Goal: Task Accomplishment & Management: Complete application form

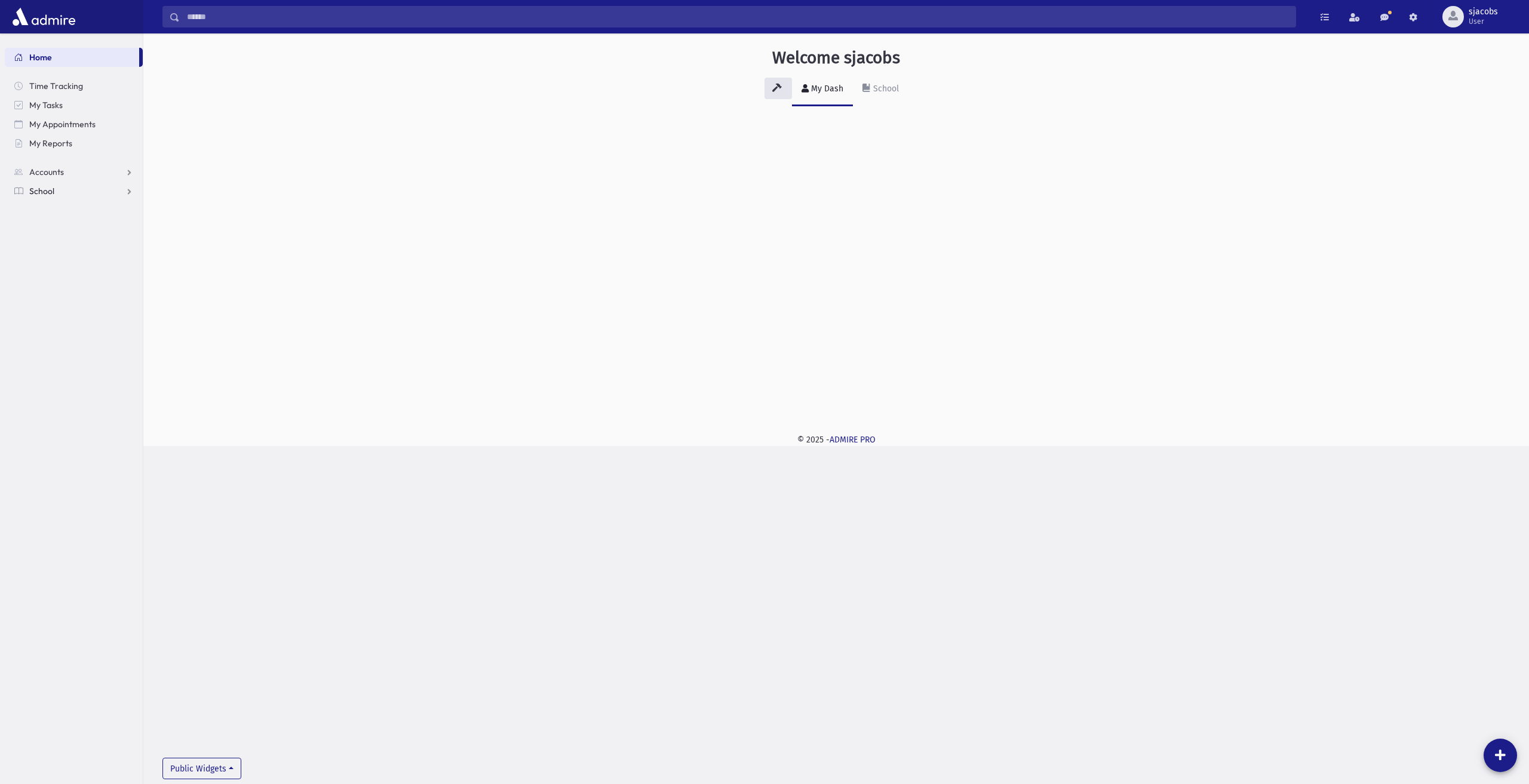
click at [74, 191] on link "School" at bounding box center [74, 191] width 138 height 19
click at [84, 225] on link "Attendance" at bounding box center [74, 229] width 138 height 19
click at [86, 250] on link "Entry" at bounding box center [74, 248] width 138 height 19
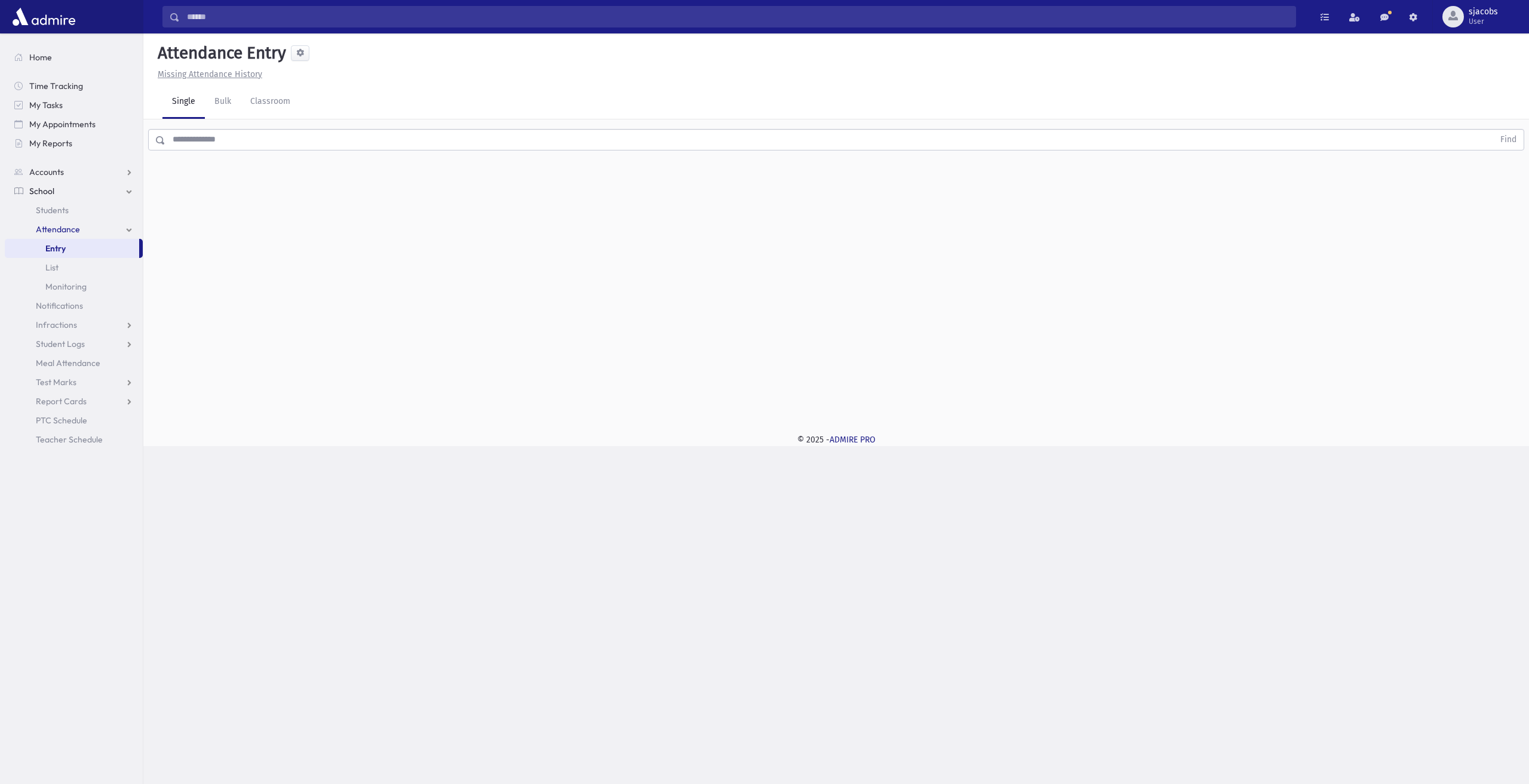
click at [261, 149] on input "text" at bounding box center [829, 140] width 1328 height 22
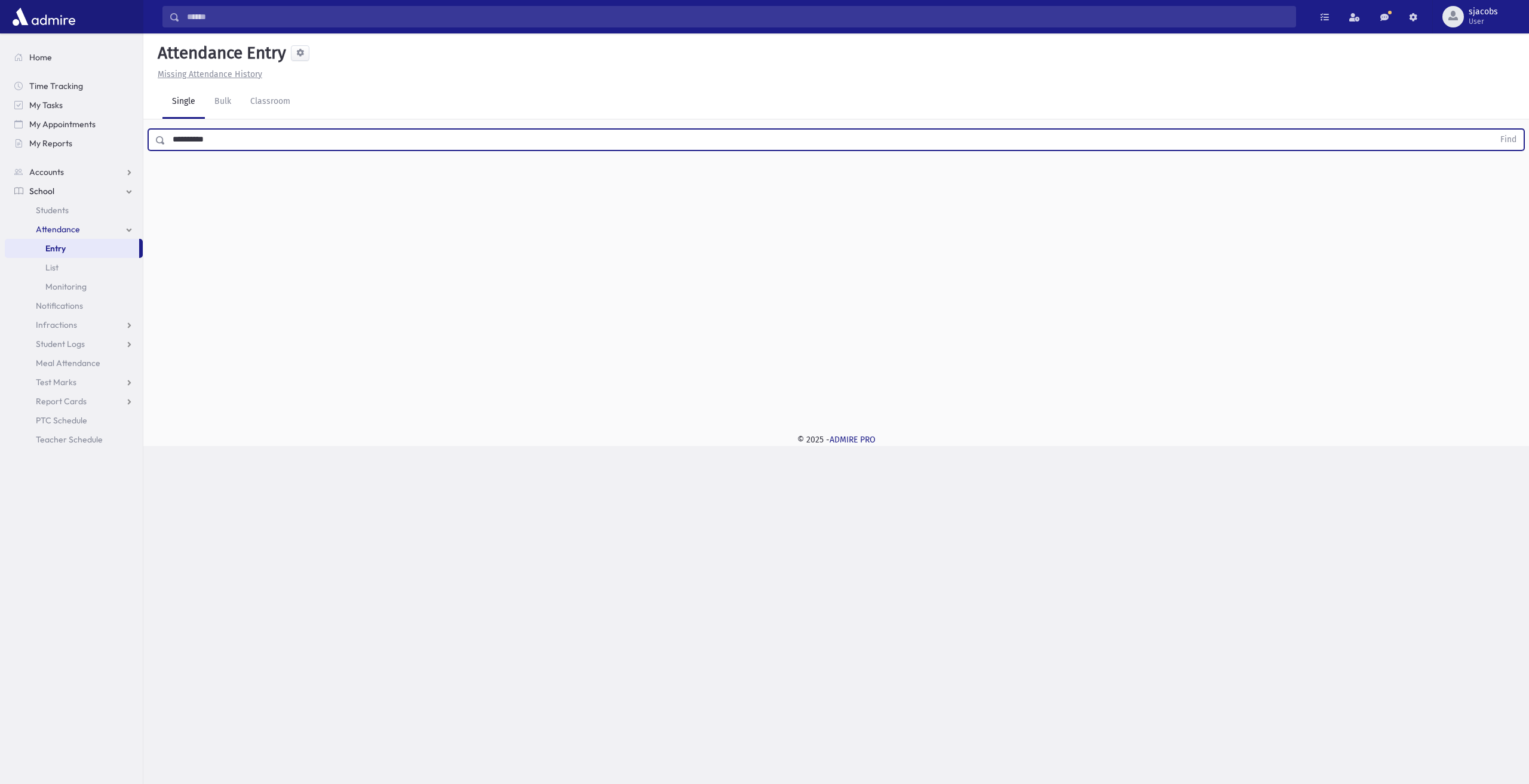
click at [1493, 130] on button "Find" at bounding box center [1508, 140] width 31 height 20
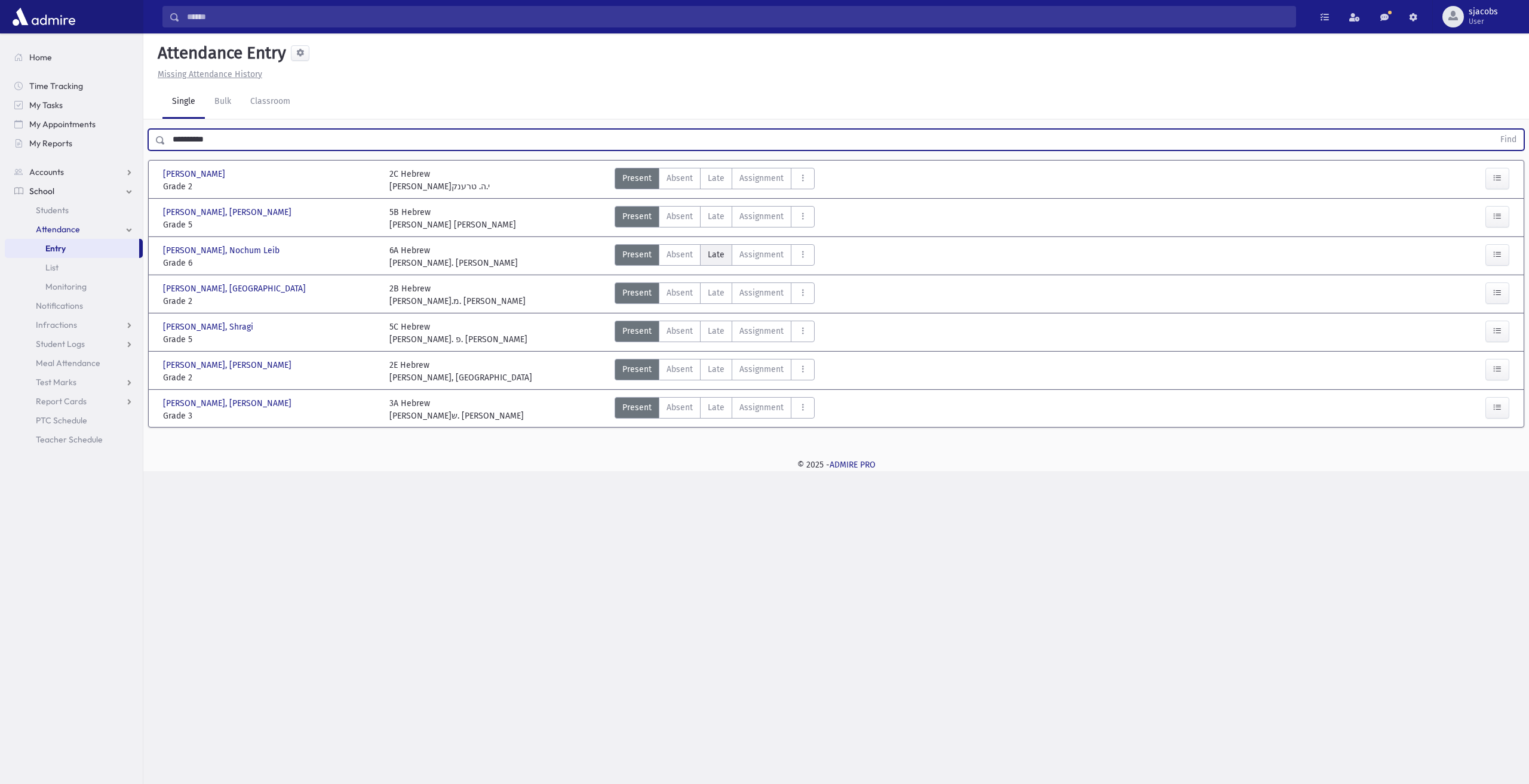
click at [716, 252] on span "Late" at bounding box center [715, 254] width 16 height 13
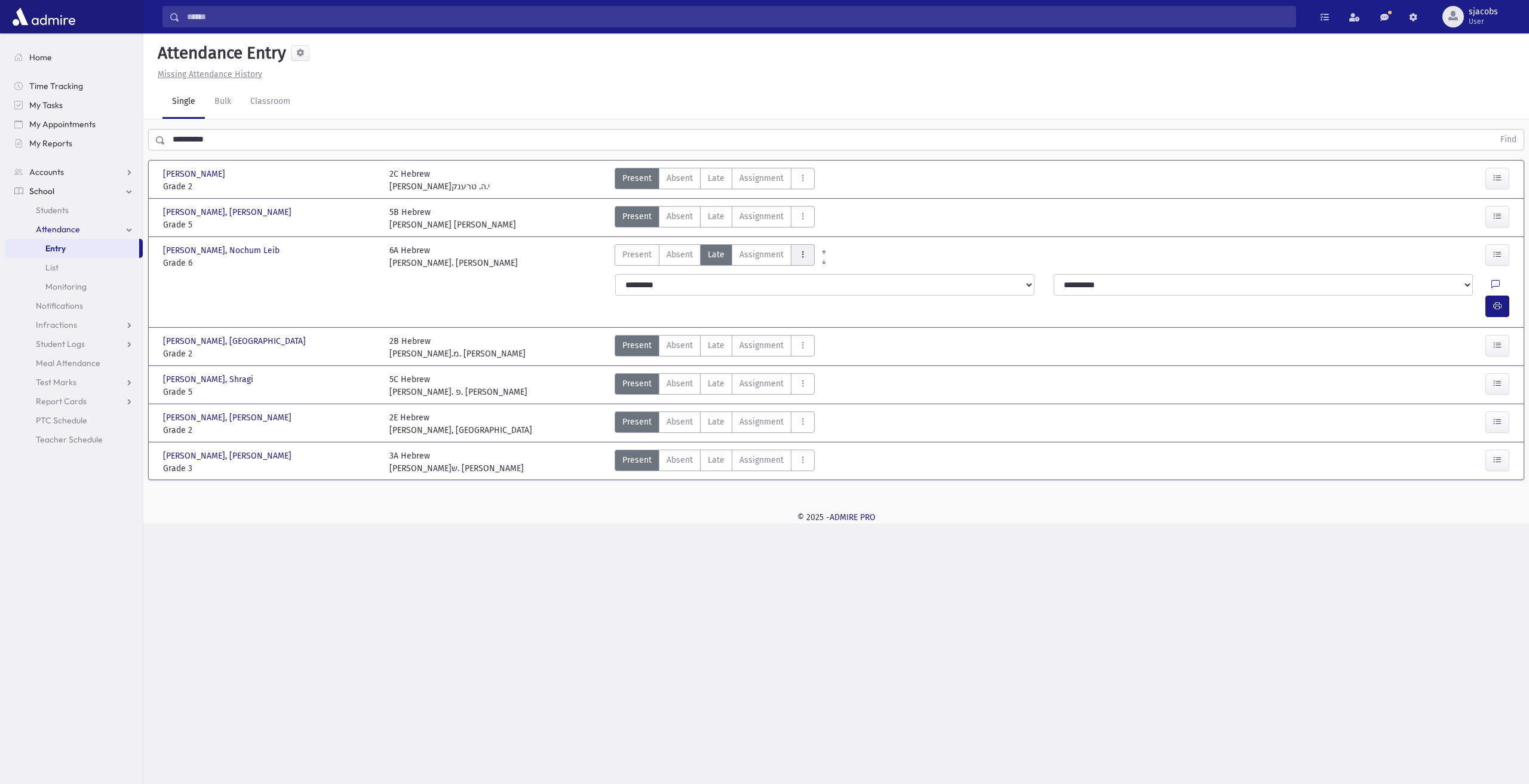
click at [792, 255] on button "AttTypes" at bounding box center [803, 255] width 24 height 22
click at [842, 413] on span "late to class" at bounding box center [845, 416] width 92 height 13
click at [1489, 295] on button "button" at bounding box center [1497, 306] width 24 height 22
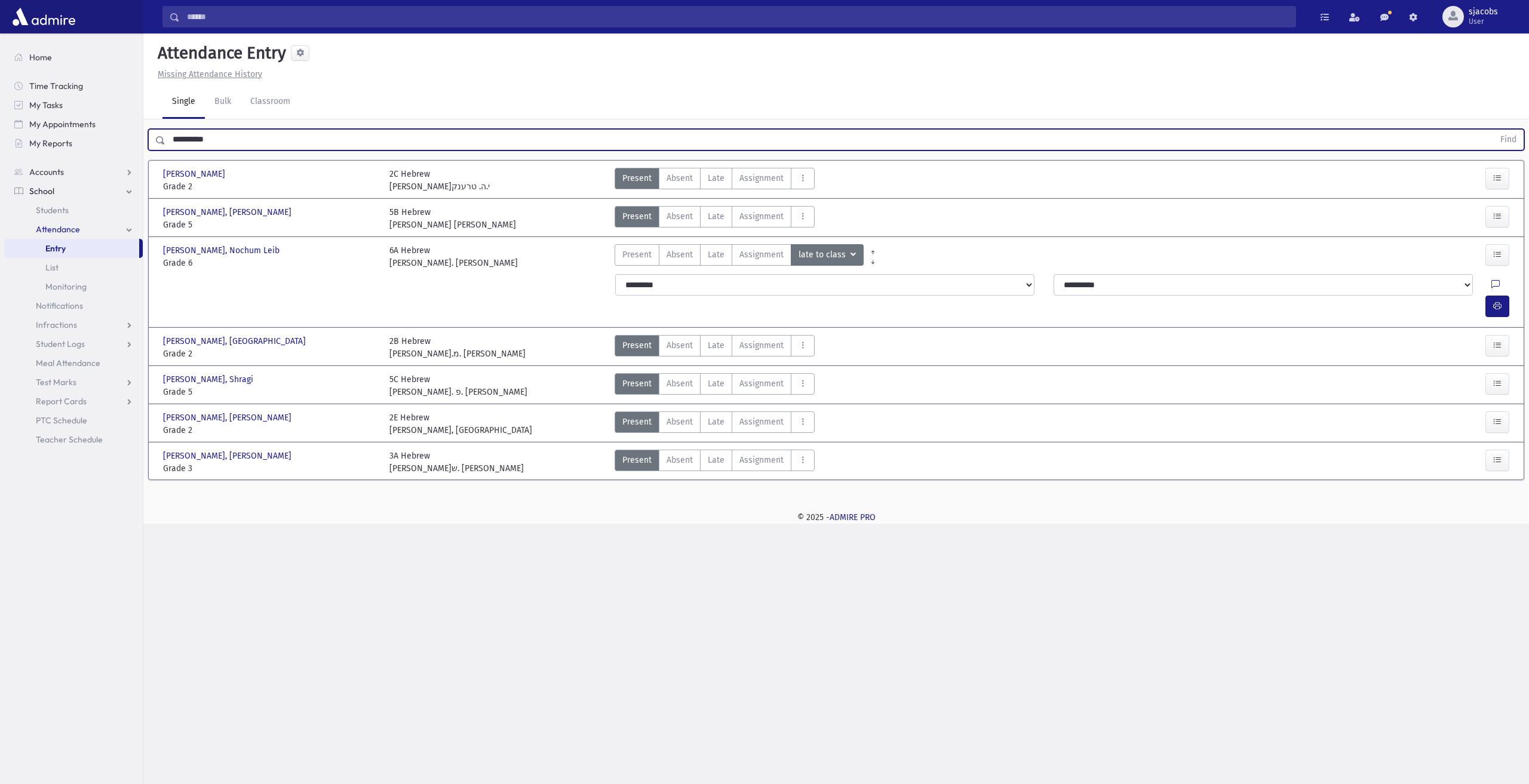
drag, startPoint x: 228, startPoint y: 138, endPoint x: 154, endPoint y: 134, distance: 74.1
click at [154, 134] on div "**********" at bounding box center [836, 140] width 1376 height 22
click at [1493, 130] on button "Find" at bounding box center [1508, 140] width 31 height 20
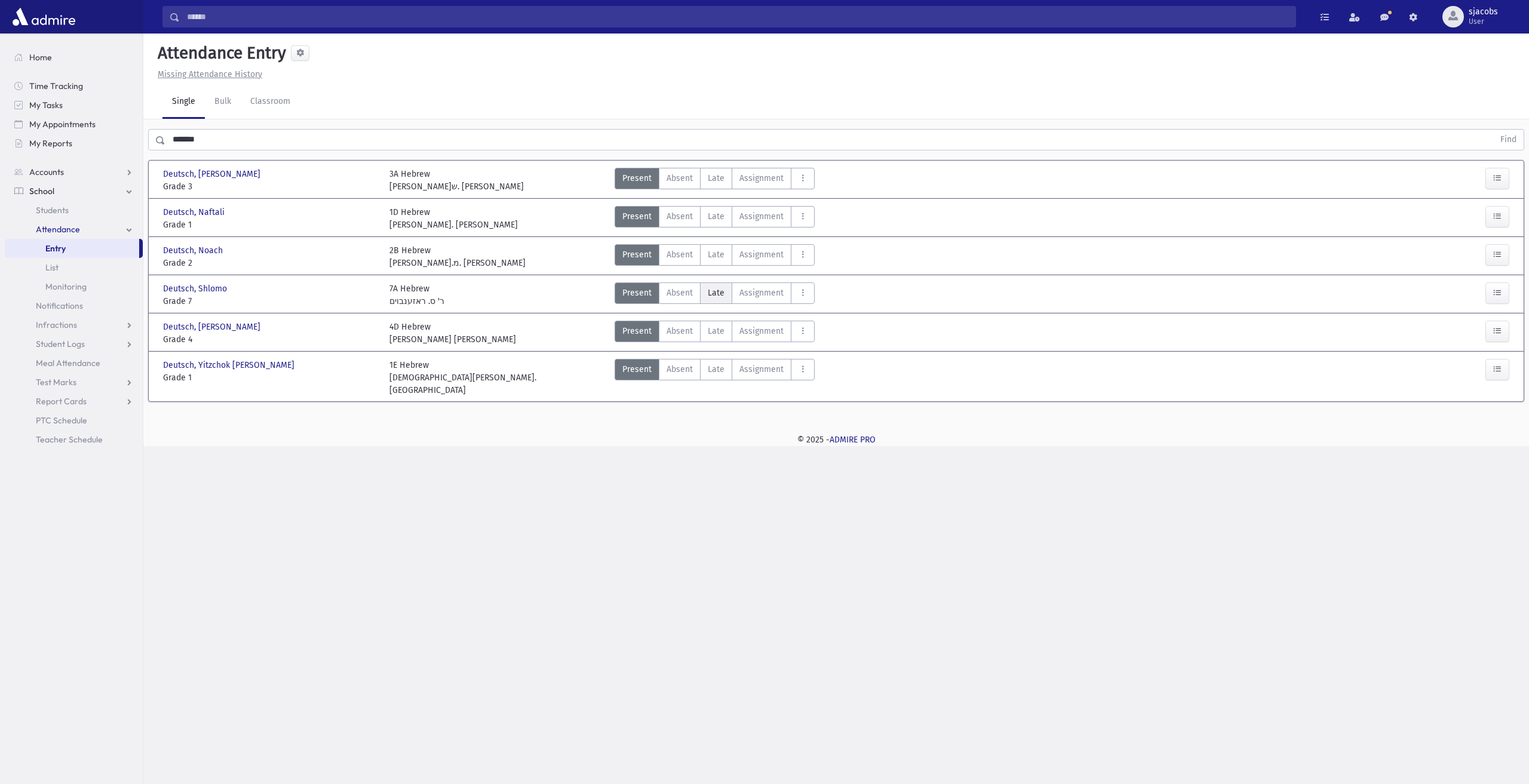
click at [718, 298] on label "Late Late" at bounding box center [715, 293] width 32 height 22
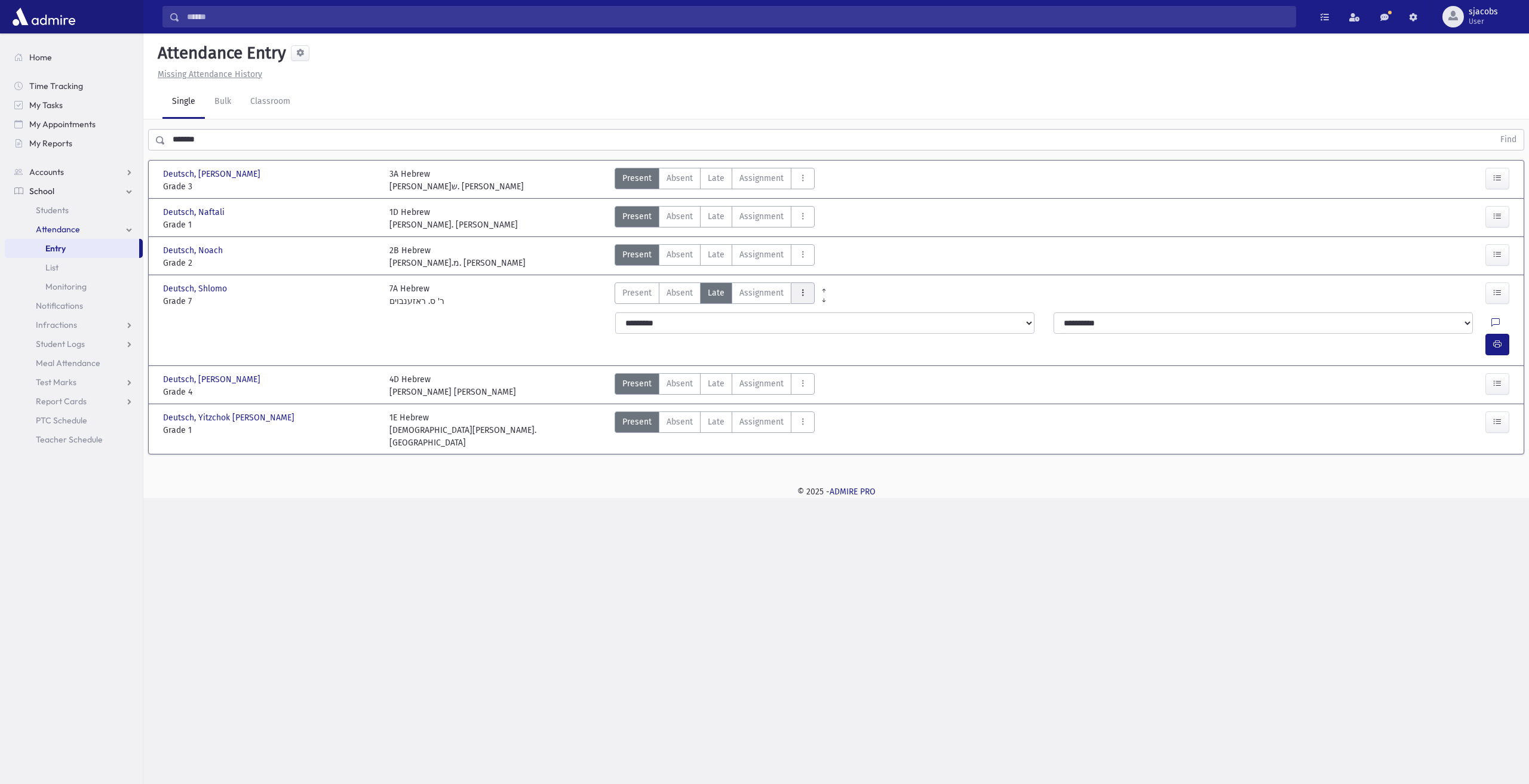
click at [792, 292] on button "AttTypes" at bounding box center [803, 293] width 24 height 22
click at [860, 451] on span "late to class" at bounding box center [845, 454] width 92 height 13
drag, startPoint x: 1490, startPoint y: 324, endPoint x: 1482, endPoint y: 326, distance: 8.2
click at [1491, 333] on button "button" at bounding box center [1497, 344] width 24 height 22
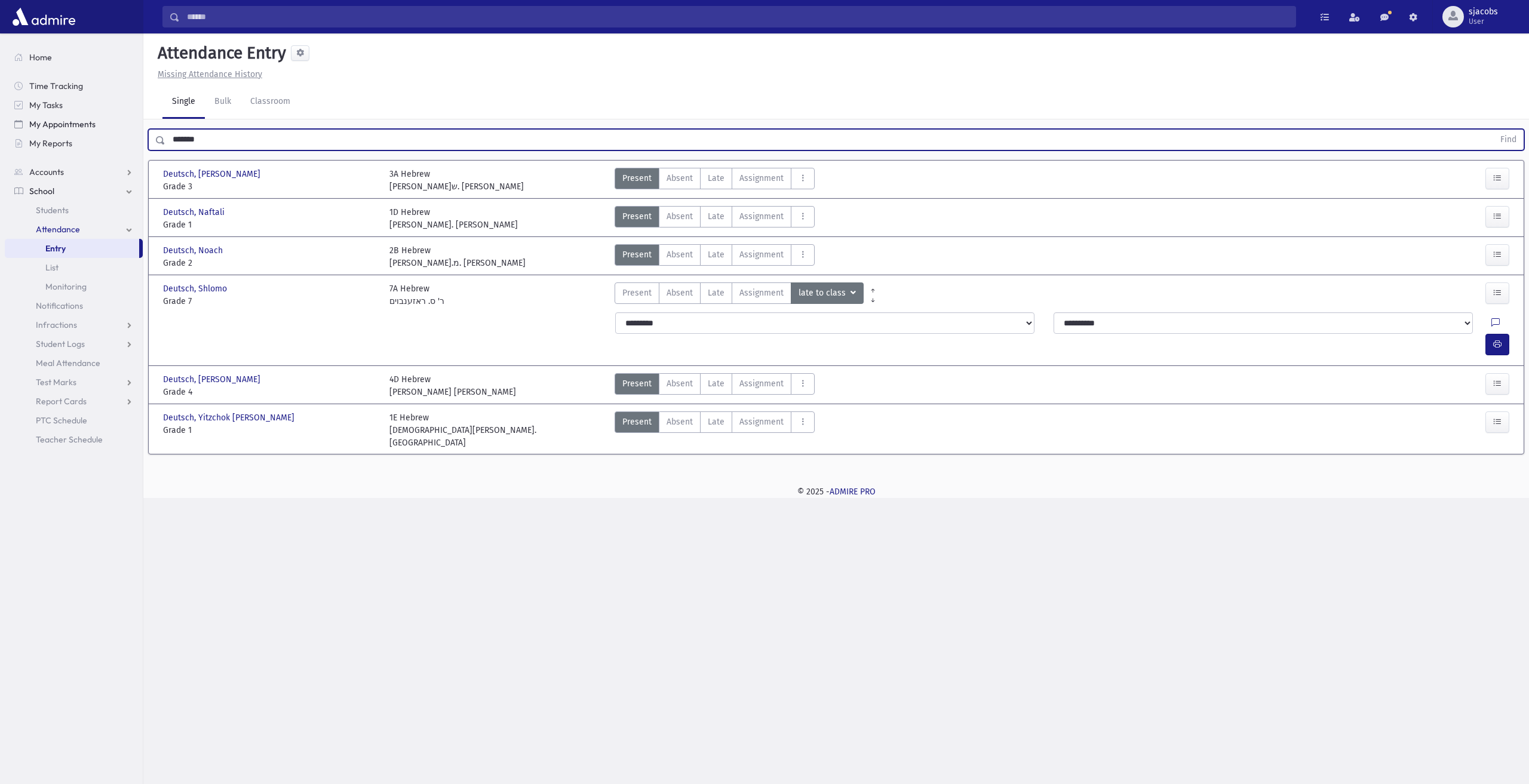
drag, startPoint x: 252, startPoint y: 135, endPoint x: 135, endPoint y: 133, distance: 117.0
click at [135, 133] on div "Search Results All Accounts" at bounding box center [764, 392] width 1529 height 784
type input "*"
click at [1493, 130] on button "Find" at bounding box center [1508, 140] width 31 height 20
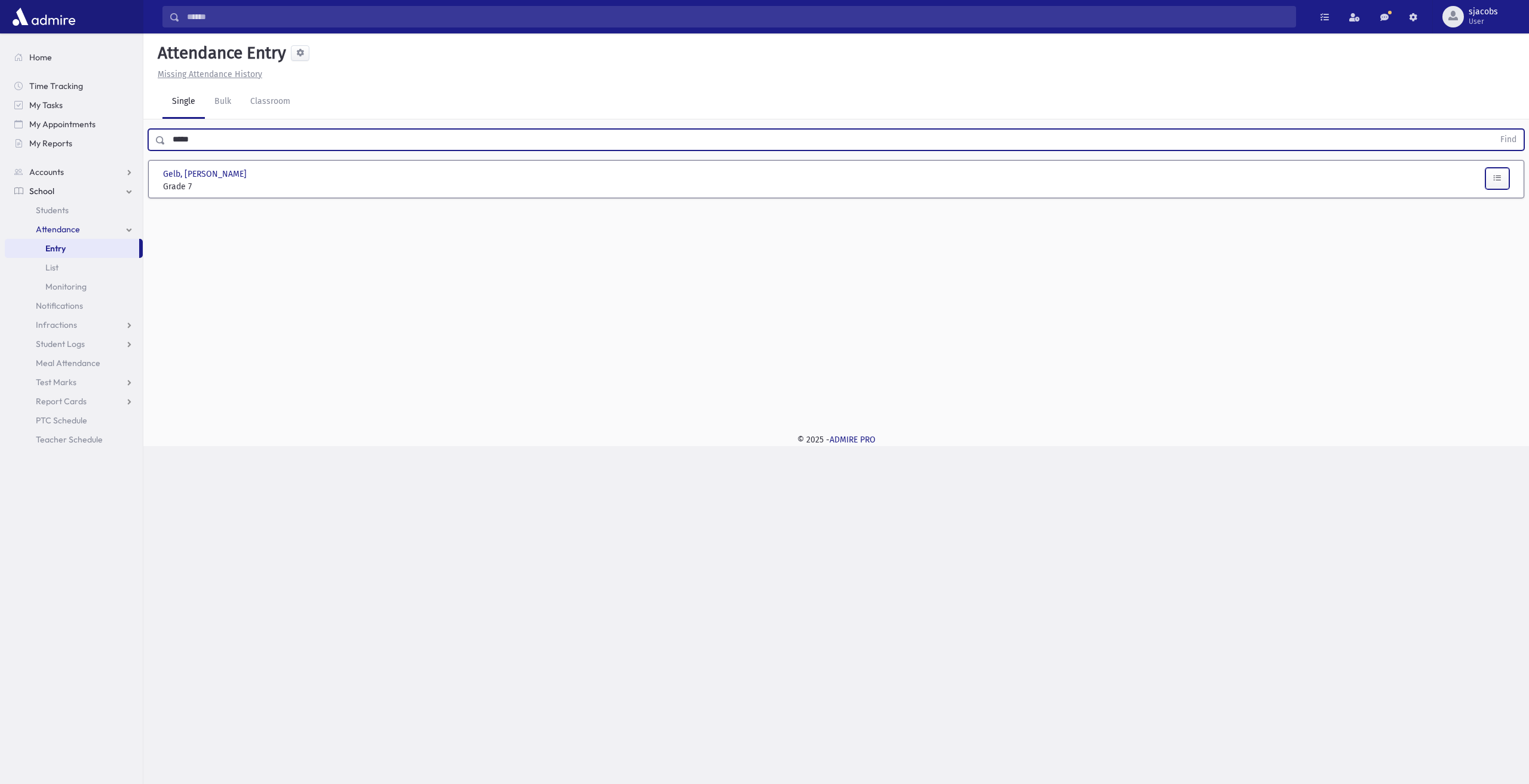
click at [1507, 181] on button "button" at bounding box center [1497, 179] width 24 height 22
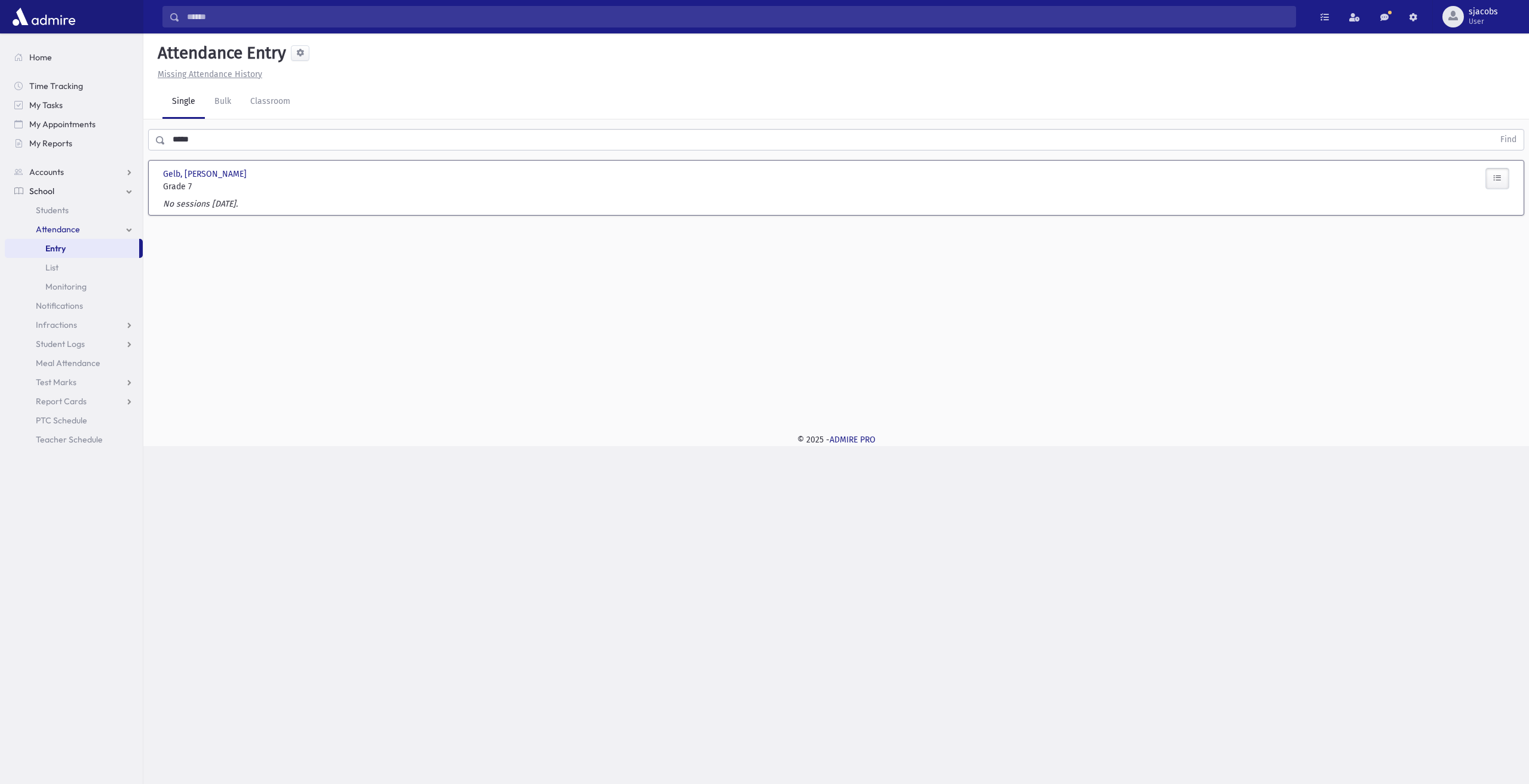
click at [1503, 172] on button "button" at bounding box center [1497, 179] width 24 height 22
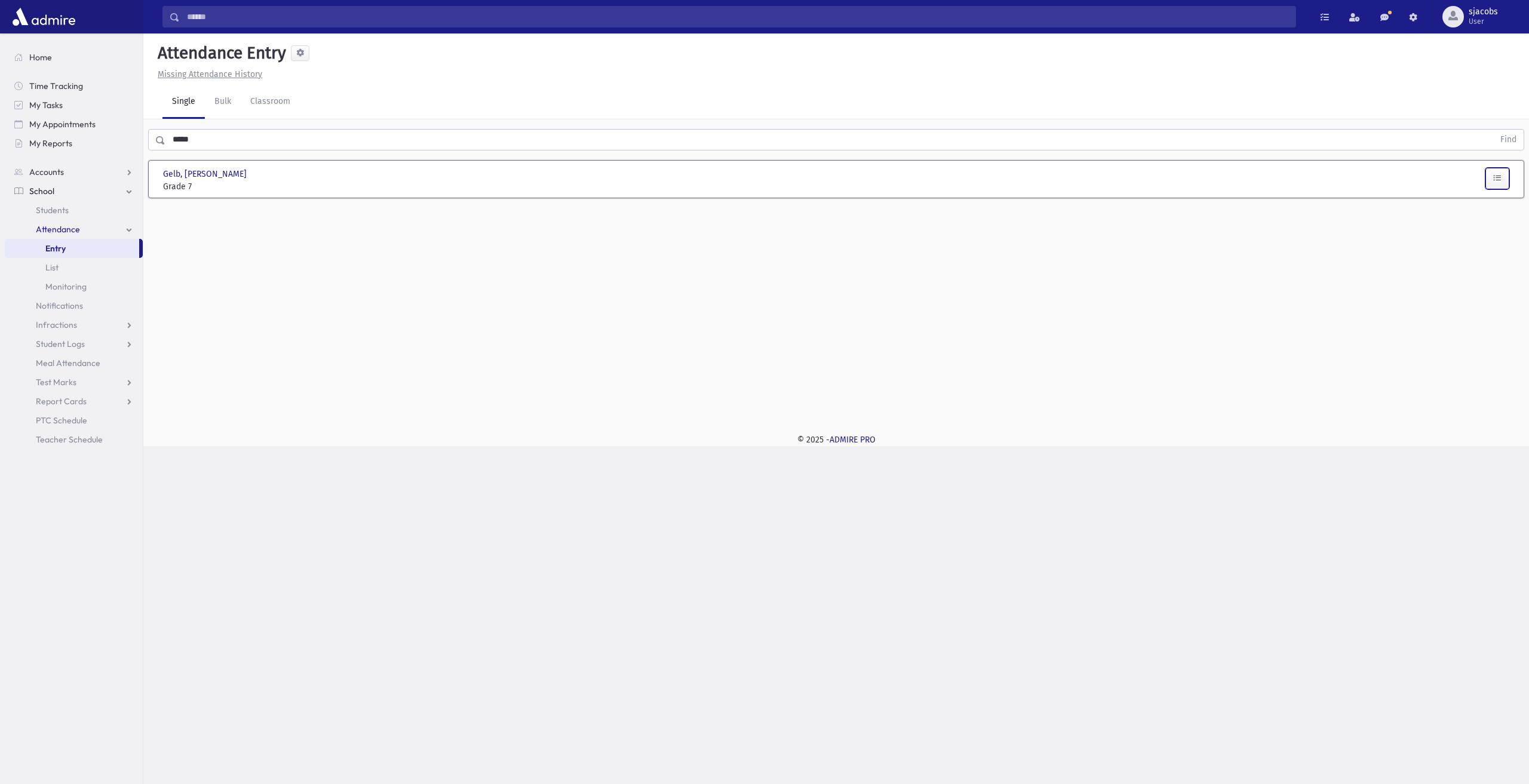
click at [1503, 172] on button "button" at bounding box center [1497, 179] width 24 height 22
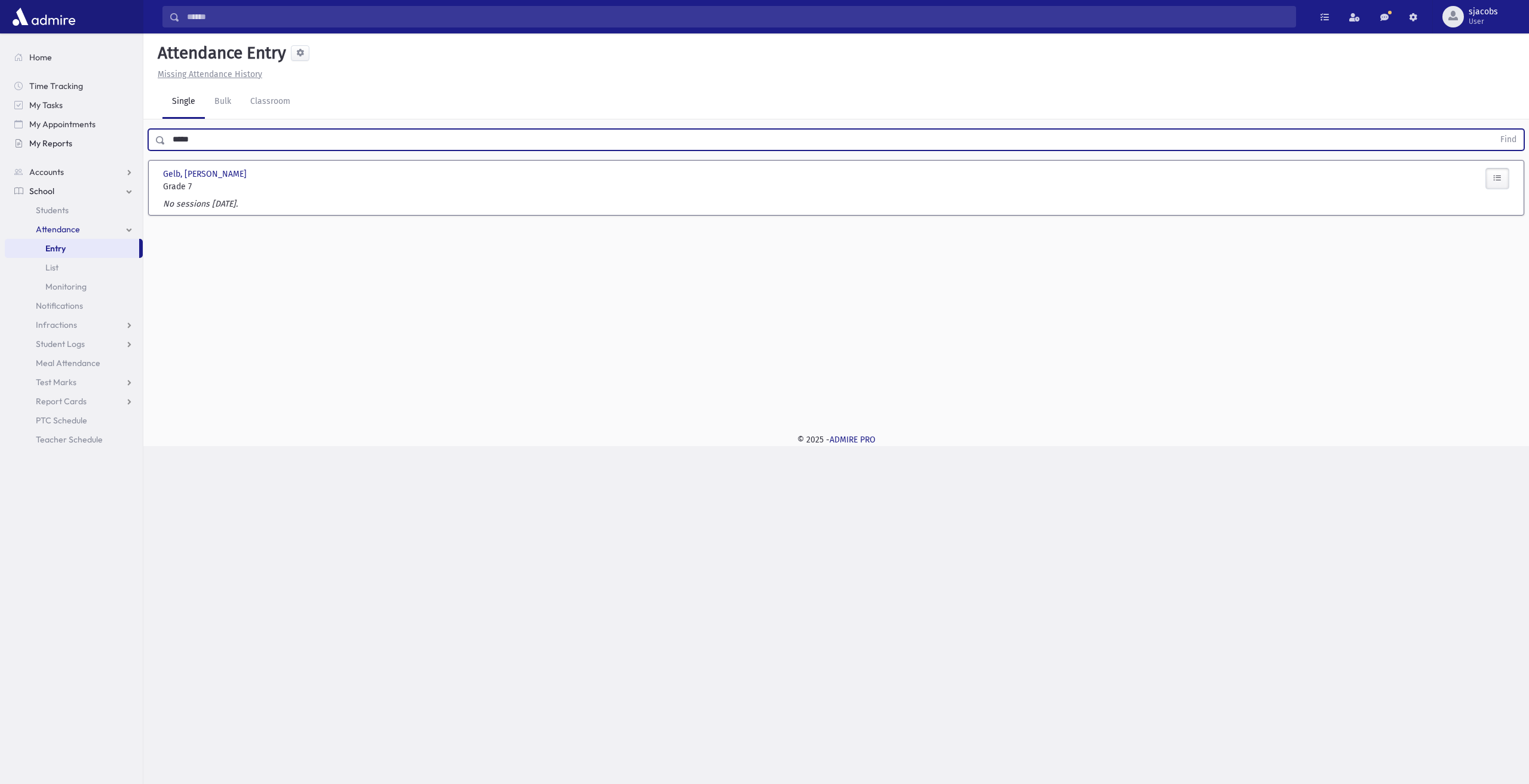
drag, startPoint x: 242, startPoint y: 136, endPoint x: 135, endPoint y: 135, distance: 107.0
click at [135, 135] on div "Search Results All Accounts" at bounding box center [764, 392] width 1529 height 784
click at [1493, 130] on button "Find" at bounding box center [1508, 140] width 31 height 20
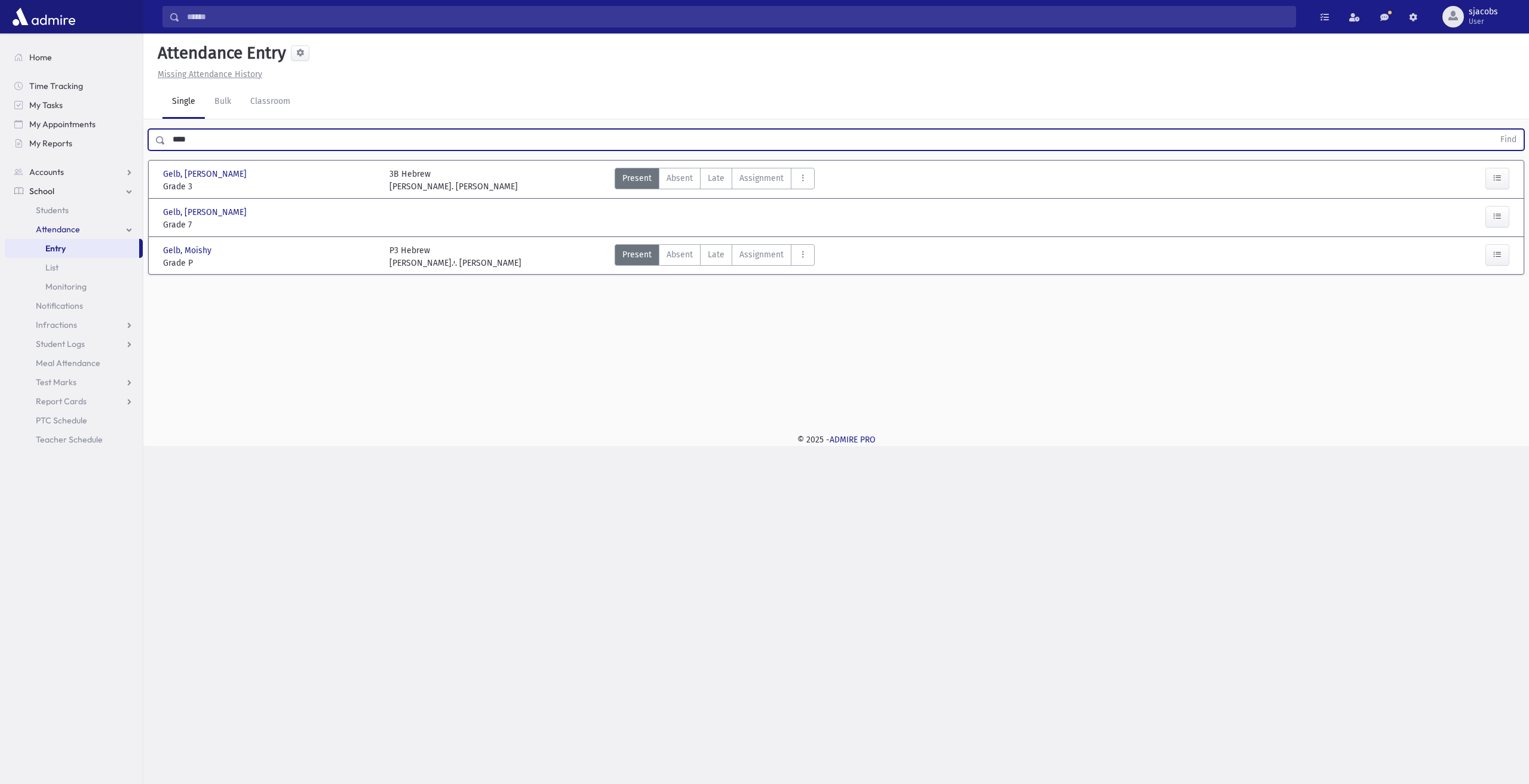
click at [1511, 207] on div at bounding box center [1458, 219] width 114 height 25
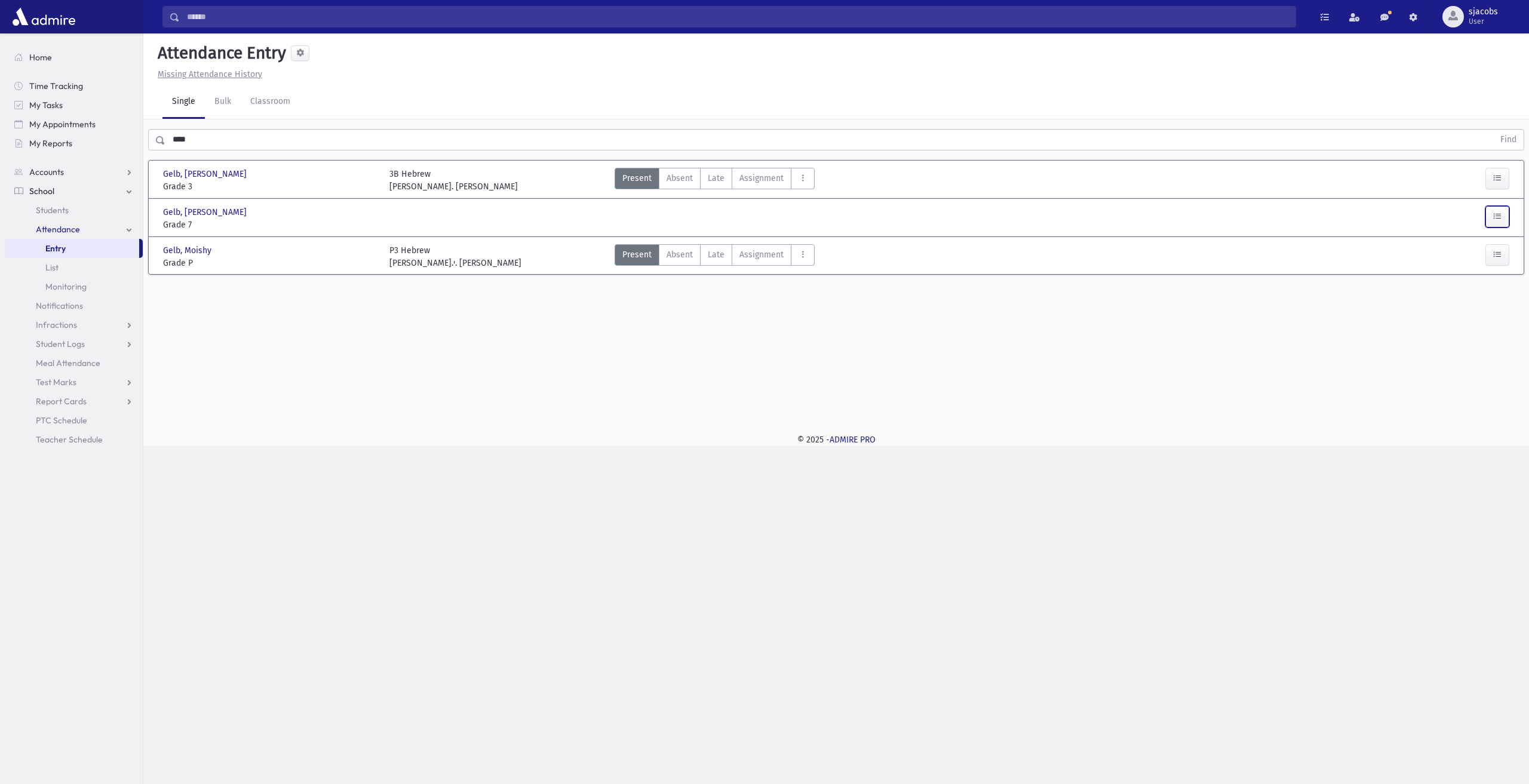
click at [1508, 212] on button "button" at bounding box center [1497, 217] width 24 height 22
click at [1508, 213] on button "button" at bounding box center [1497, 217] width 24 height 22
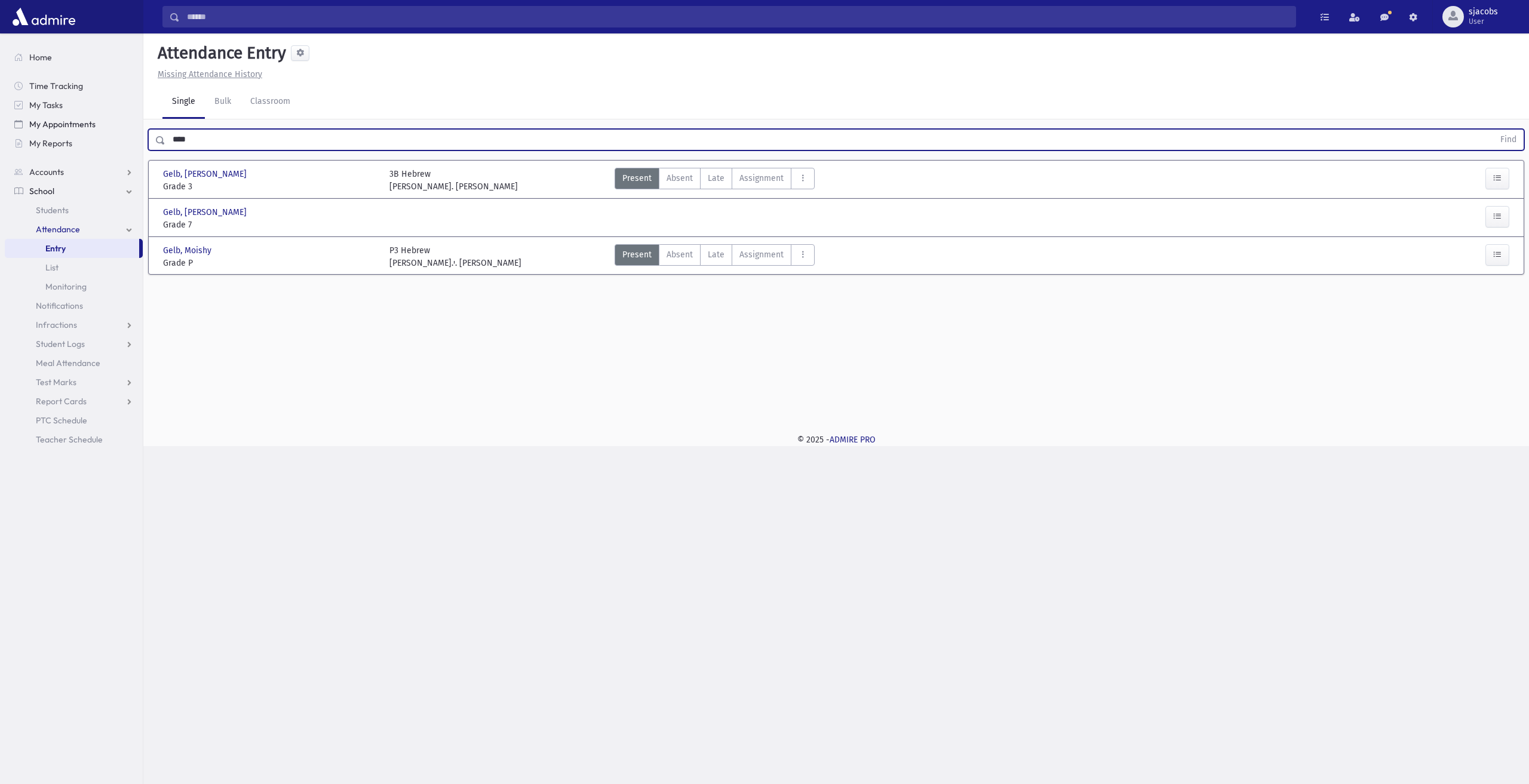
drag, startPoint x: 221, startPoint y: 131, endPoint x: 138, endPoint y: 118, distance: 84.0
click at [144, 124] on div "**** Find" at bounding box center [836, 136] width 1385 height 35
type input "*******"
click at [1493, 130] on button "Find" at bounding box center [1508, 140] width 31 height 20
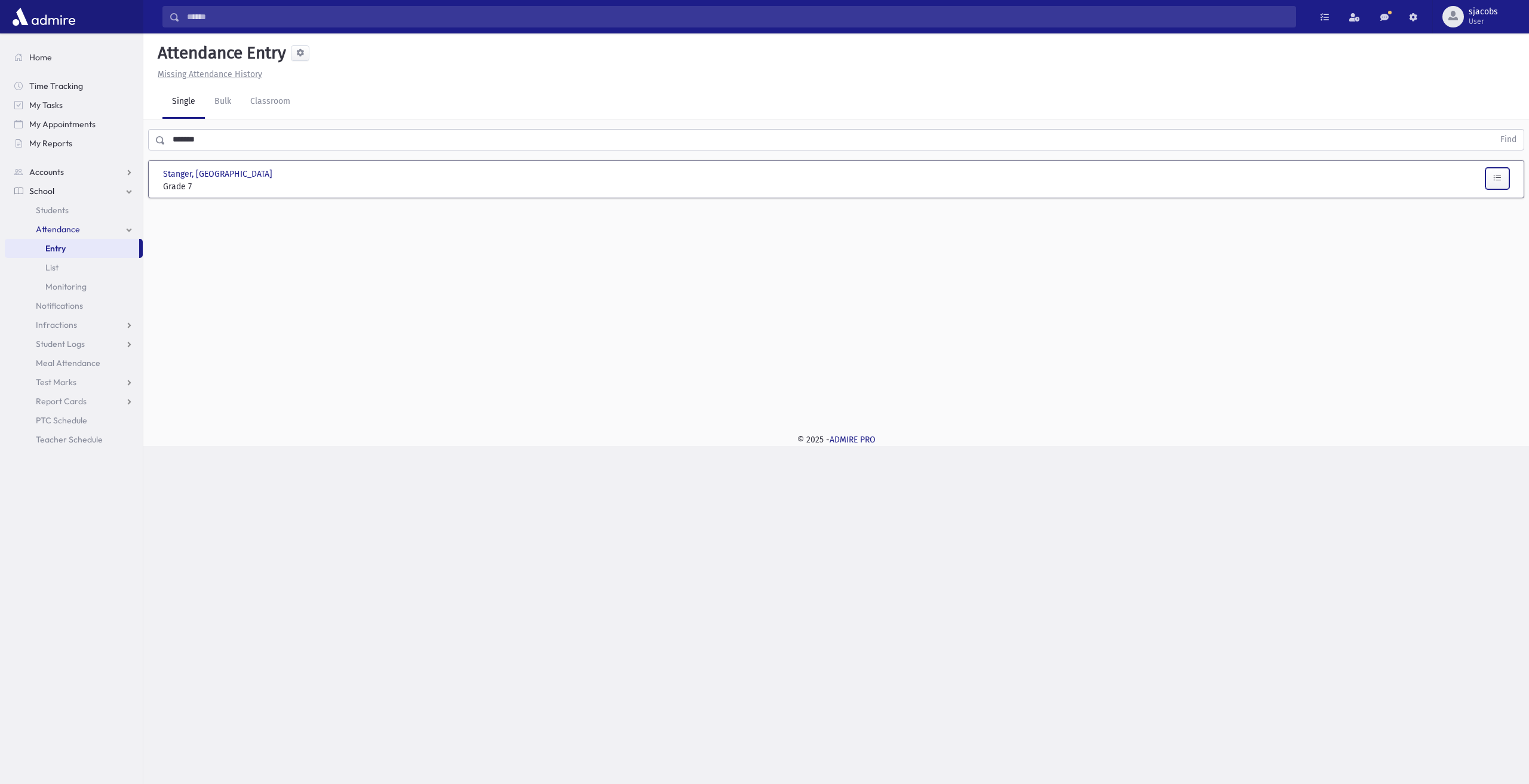
click at [1491, 179] on button "button" at bounding box center [1497, 179] width 24 height 22
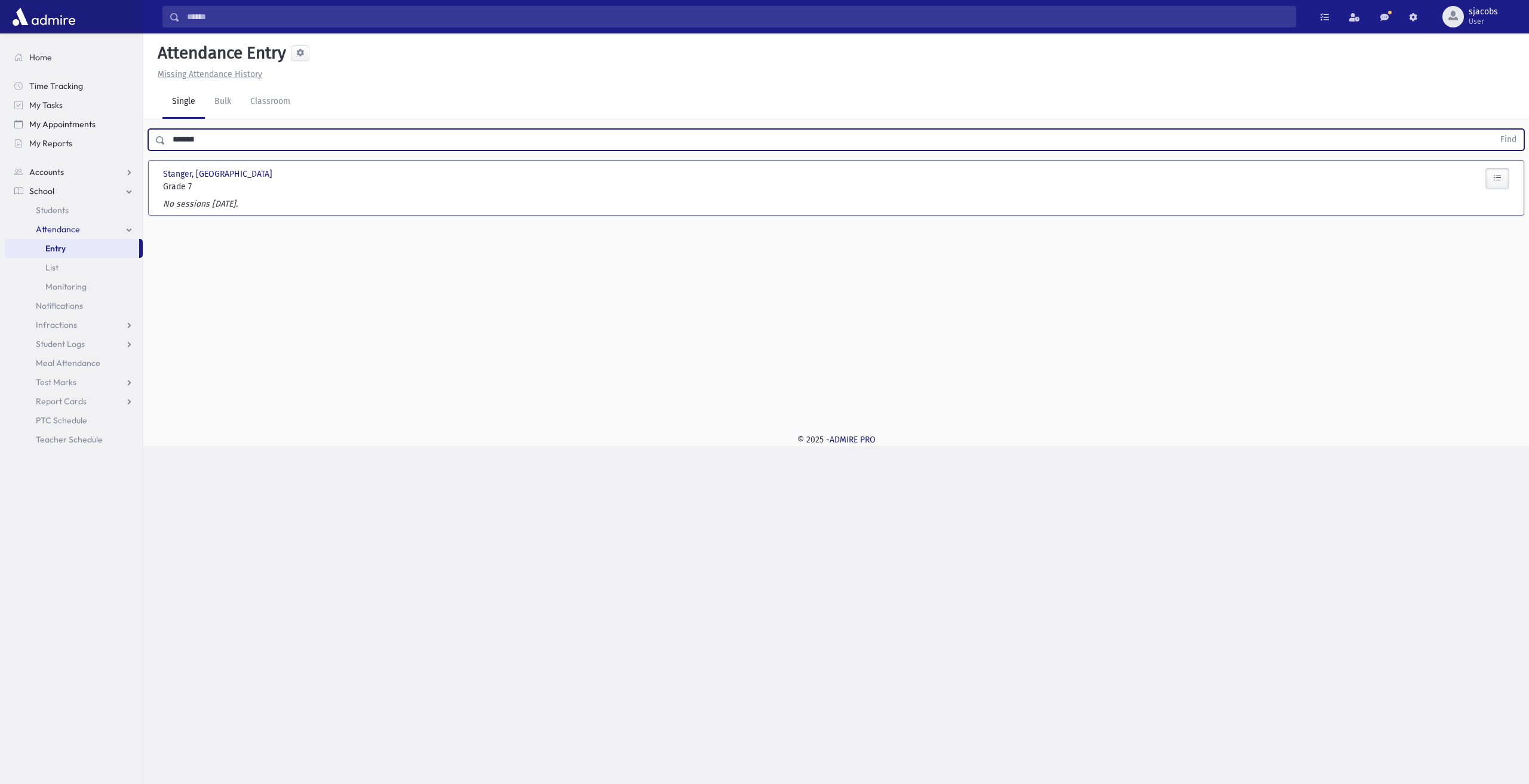
drag, startPoint x: 252, startPoint y: 130, endPoint x: 134, endPoint y: 123, distance: 118.2
click at [134, 123] on div "Search Results All Accounts" at bounding box center [764, 392] width 1529 height 784
